Goal: Information Seeking & Learning: Learn about a topic

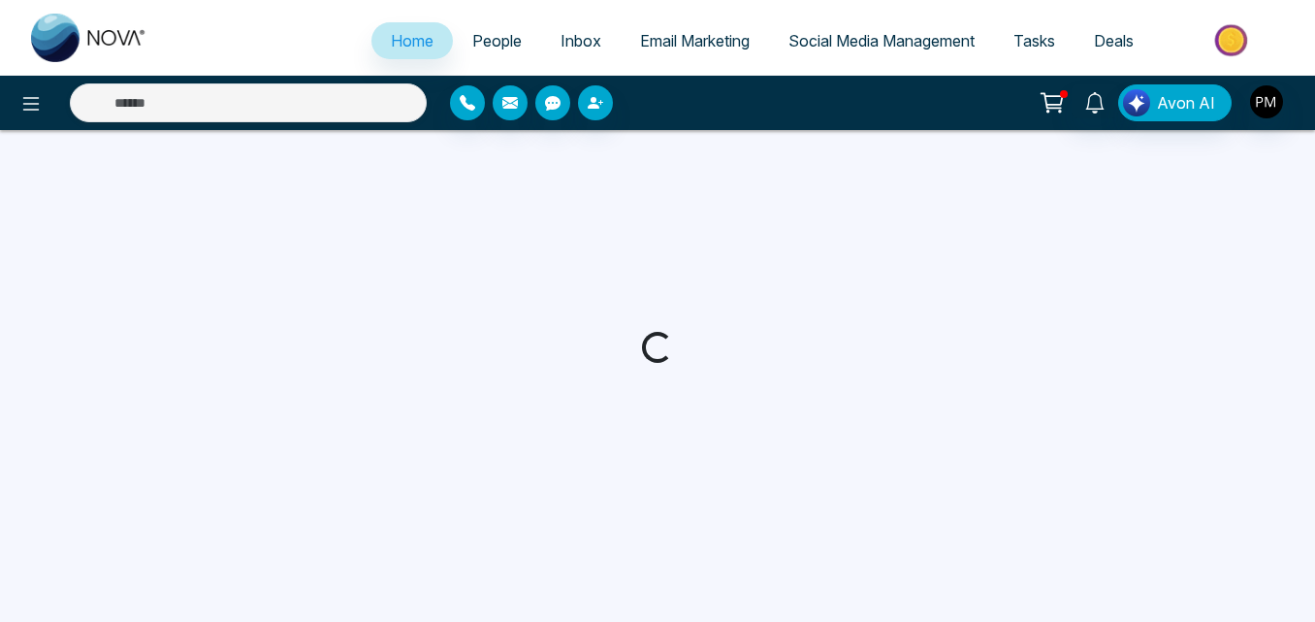
select select "*"
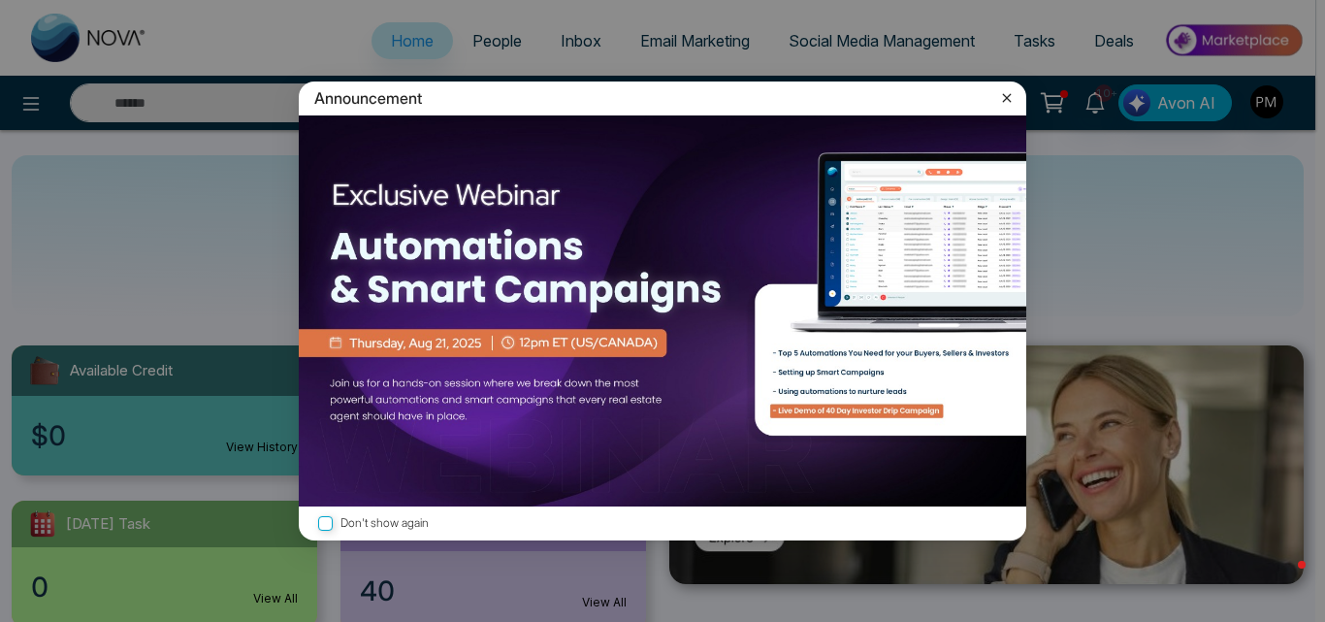
click at [999, 89] on icon at bounding box center [1006, 97] width 19 height 19
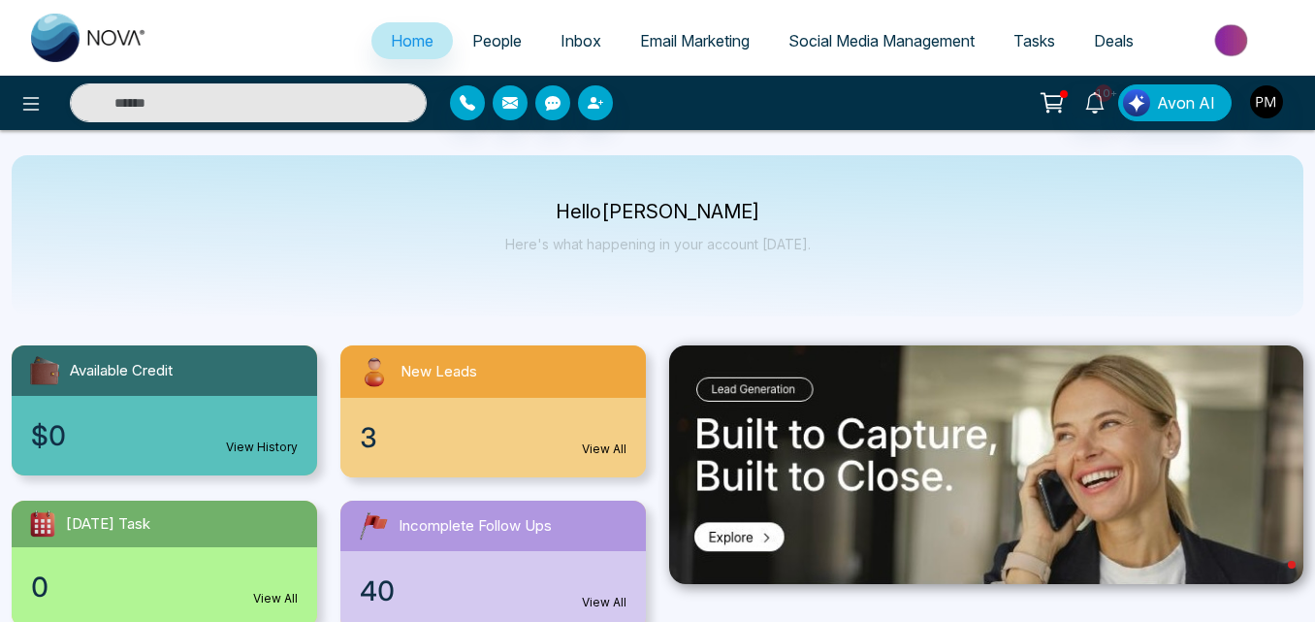
click at [999, 89] on div "10+ Avon AI" at bounding box center [1041, 102] width 525 height 37
click at [876, 36] on span "Social Media Management" at bounding box center [882, 40] width 186 height 19
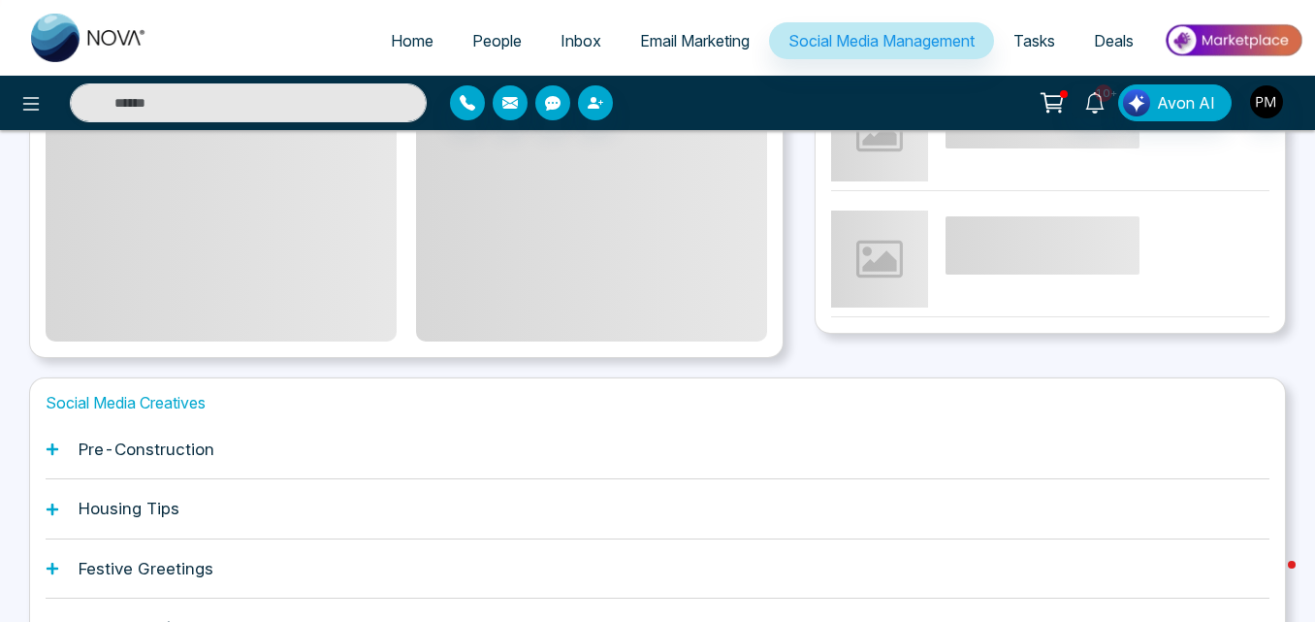
scroll to position [597, 0]
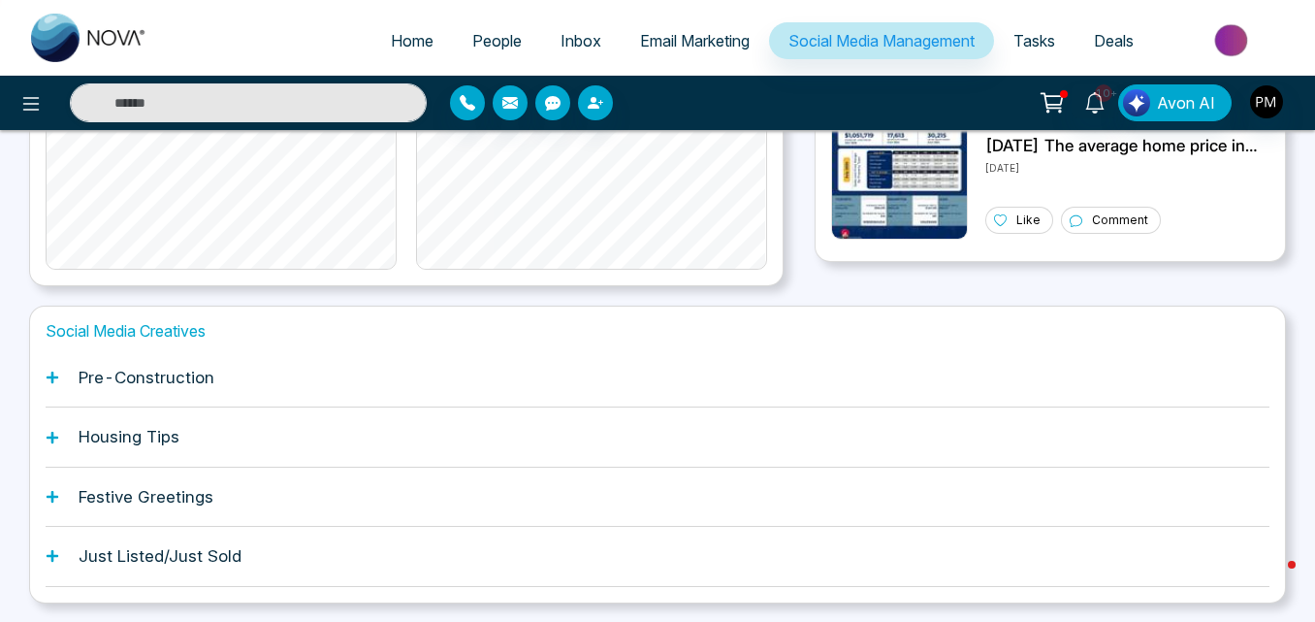
click at [113, 427] on h1 "Housing Tips" at bounding box center [129, 436] width 101 height 19
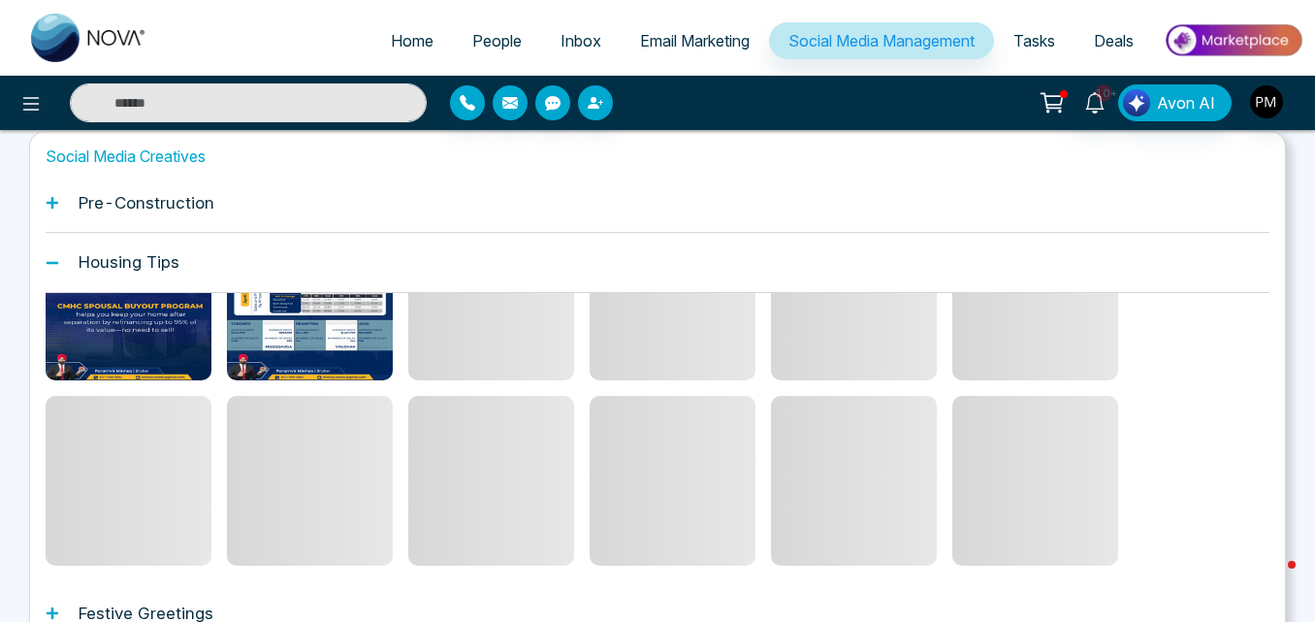
scroll to position [659, 0]
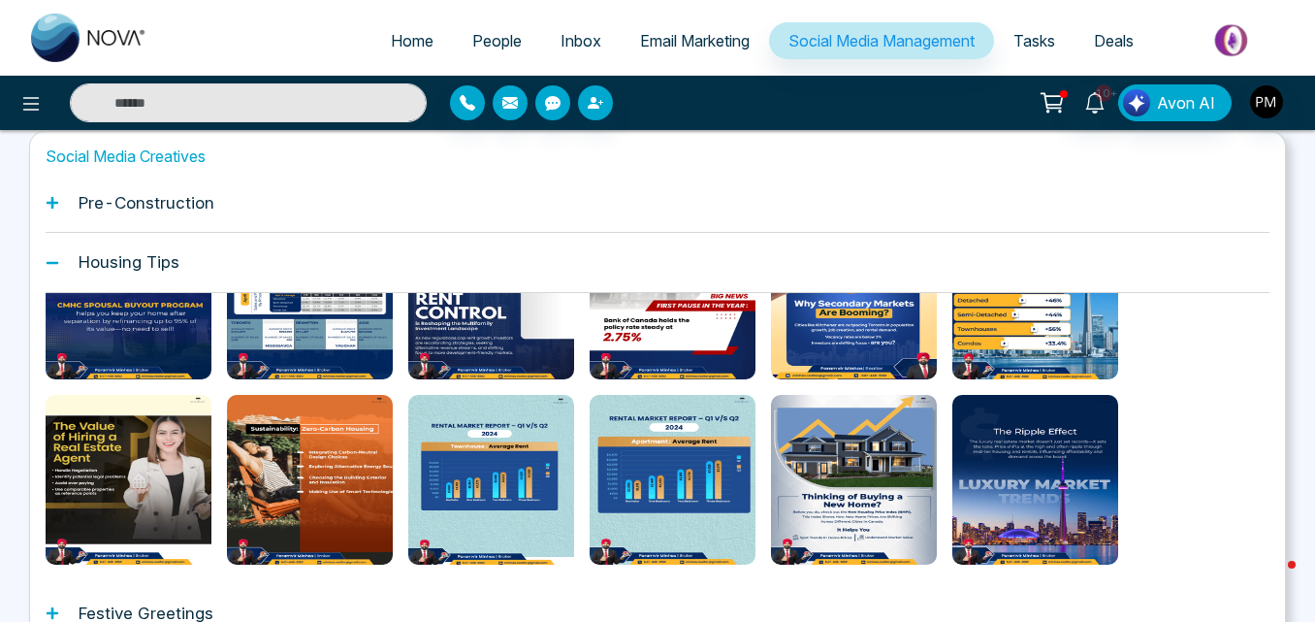
click at [105, 603] on h1 "Festive Greetings" at bounding box center [146, 612] width 135 height 19
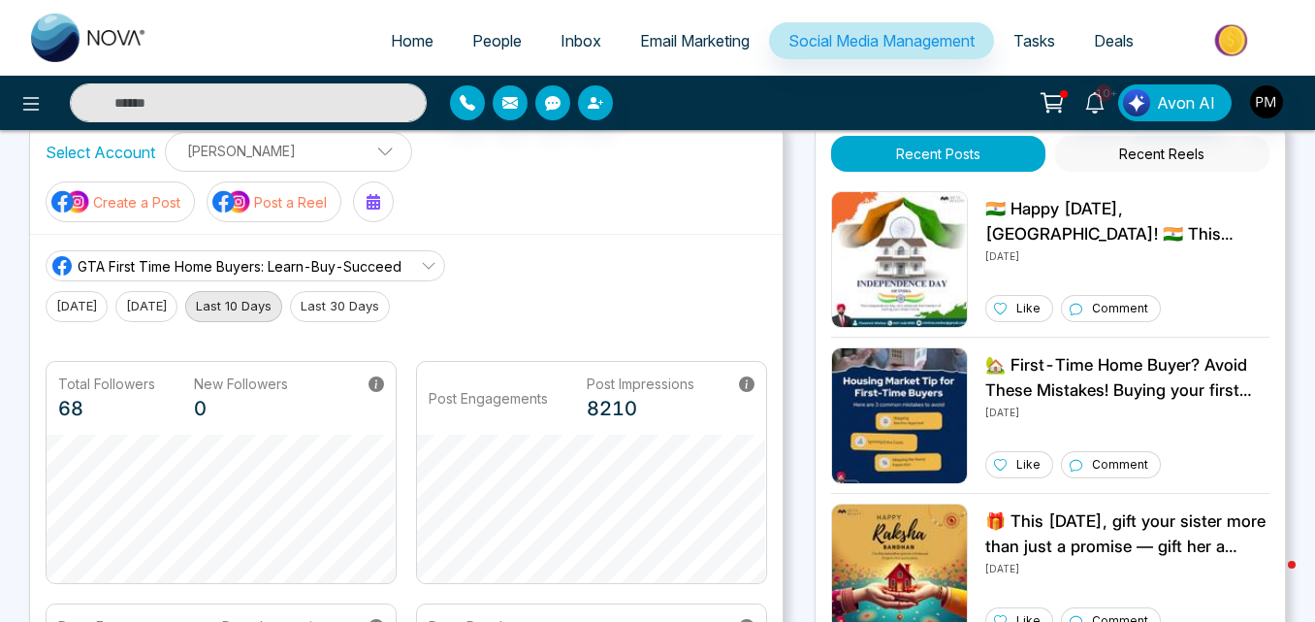
scroll to position [0, 0]
